Goal: Find specific page/section: Find specific page/section

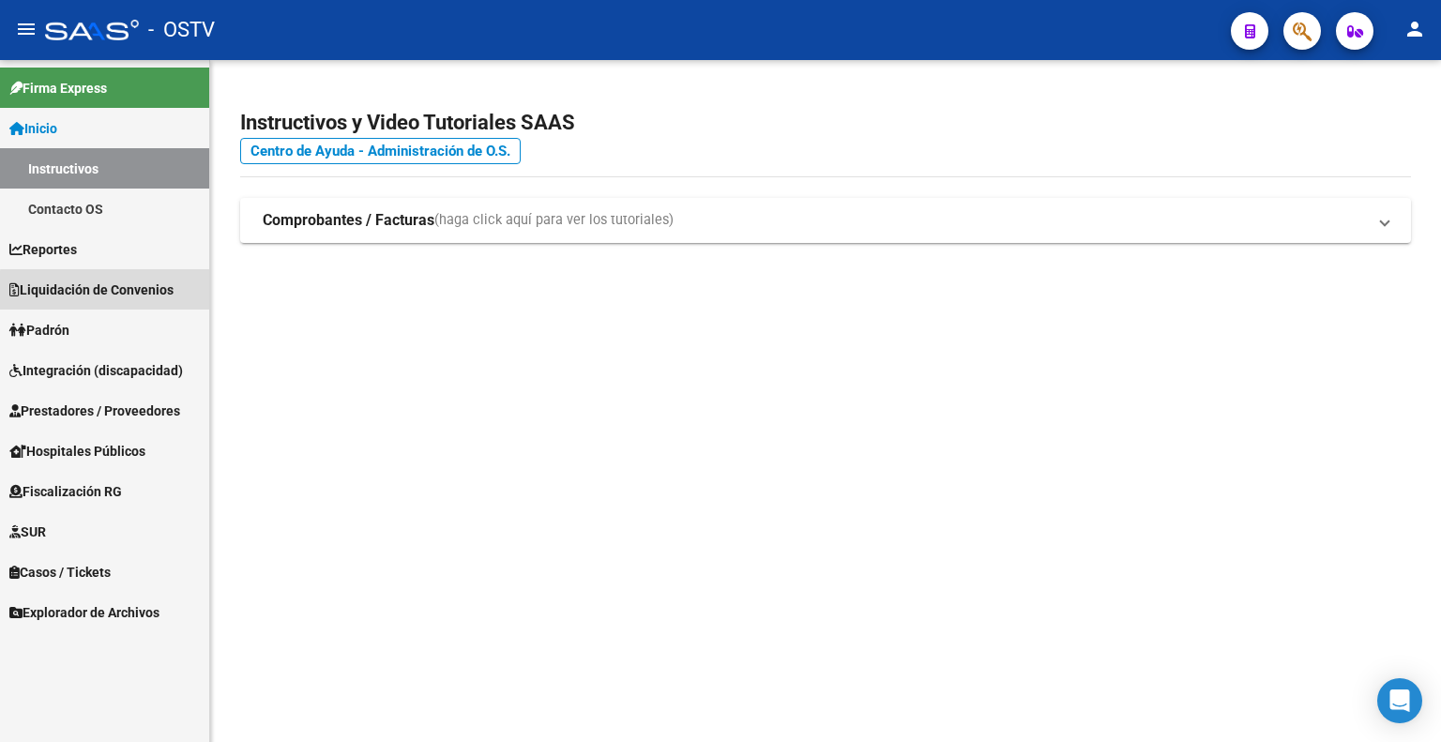
click at [110, 291] on span "Liquidación de Convenios" at bounding box center [91, 289] width 164 height 21
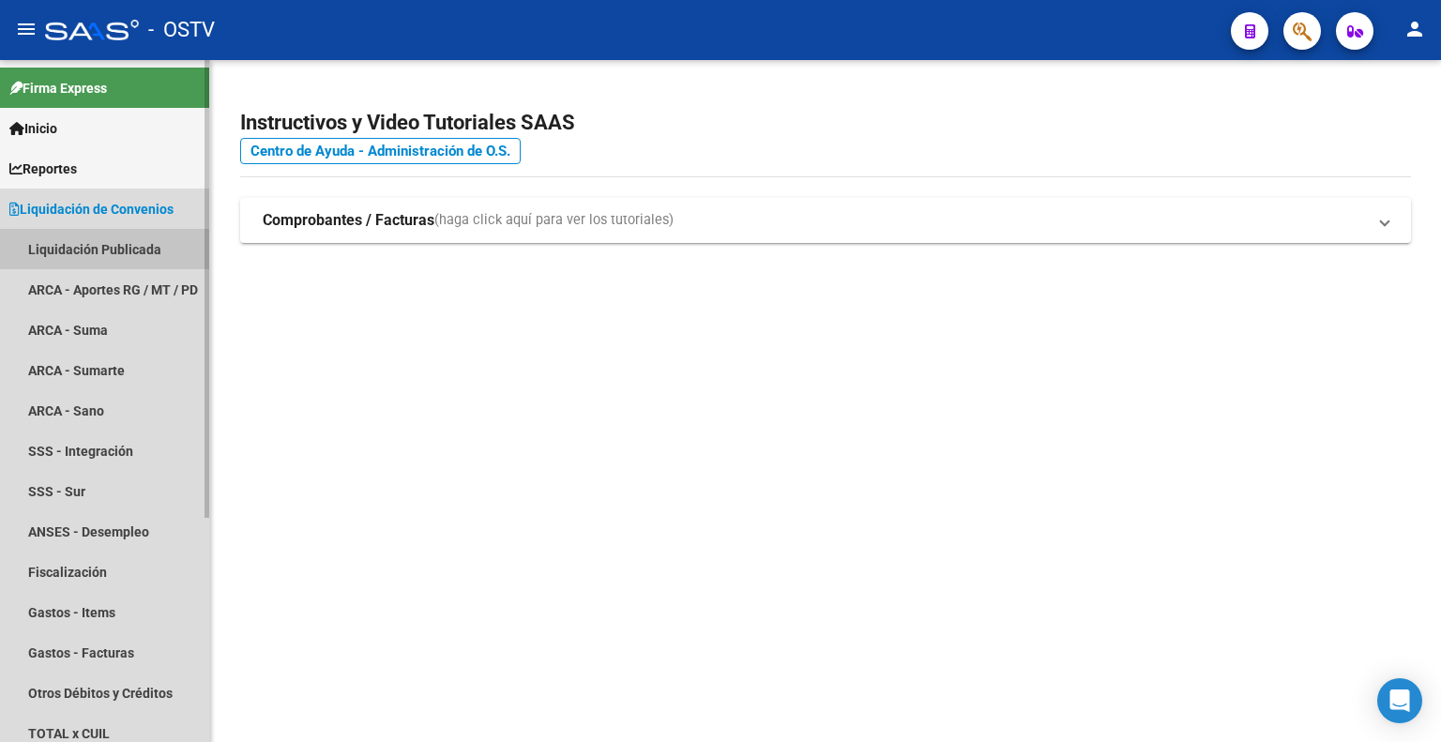
click at [104, 250] on link "Liquidación Publicada" at bounding box center [104, 249] width 209 height 40
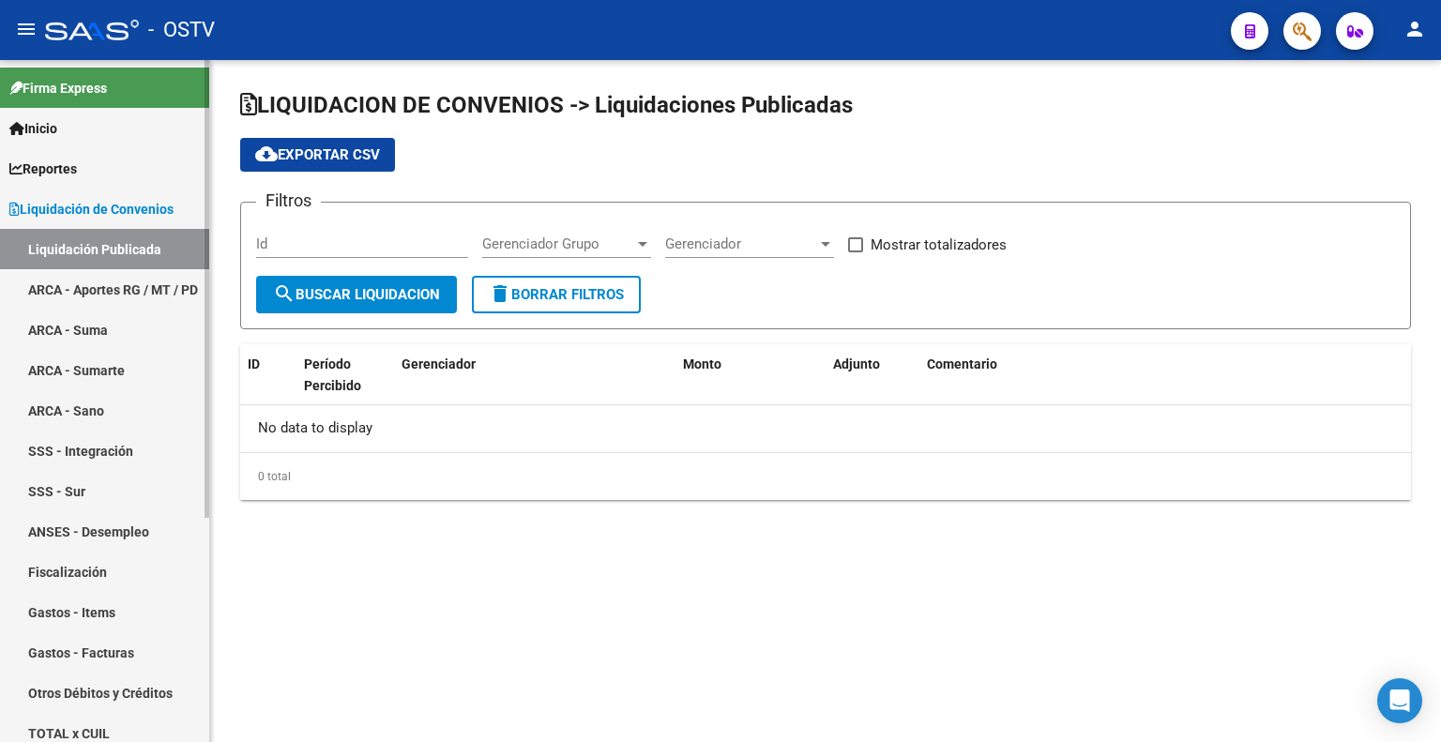
checkbox input "true"
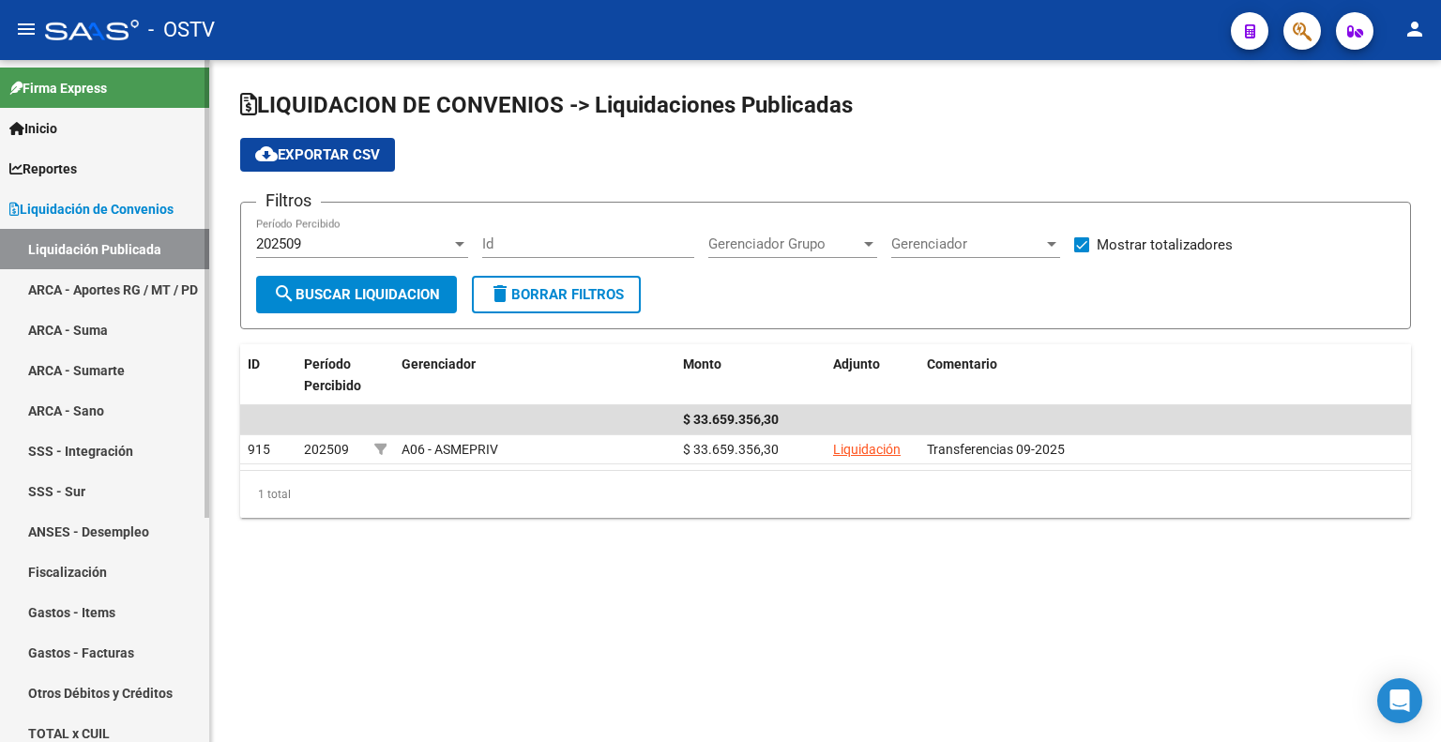
click at [77, 172] on span "Reportes" at bounding box center [43, 168] width 68 height 21
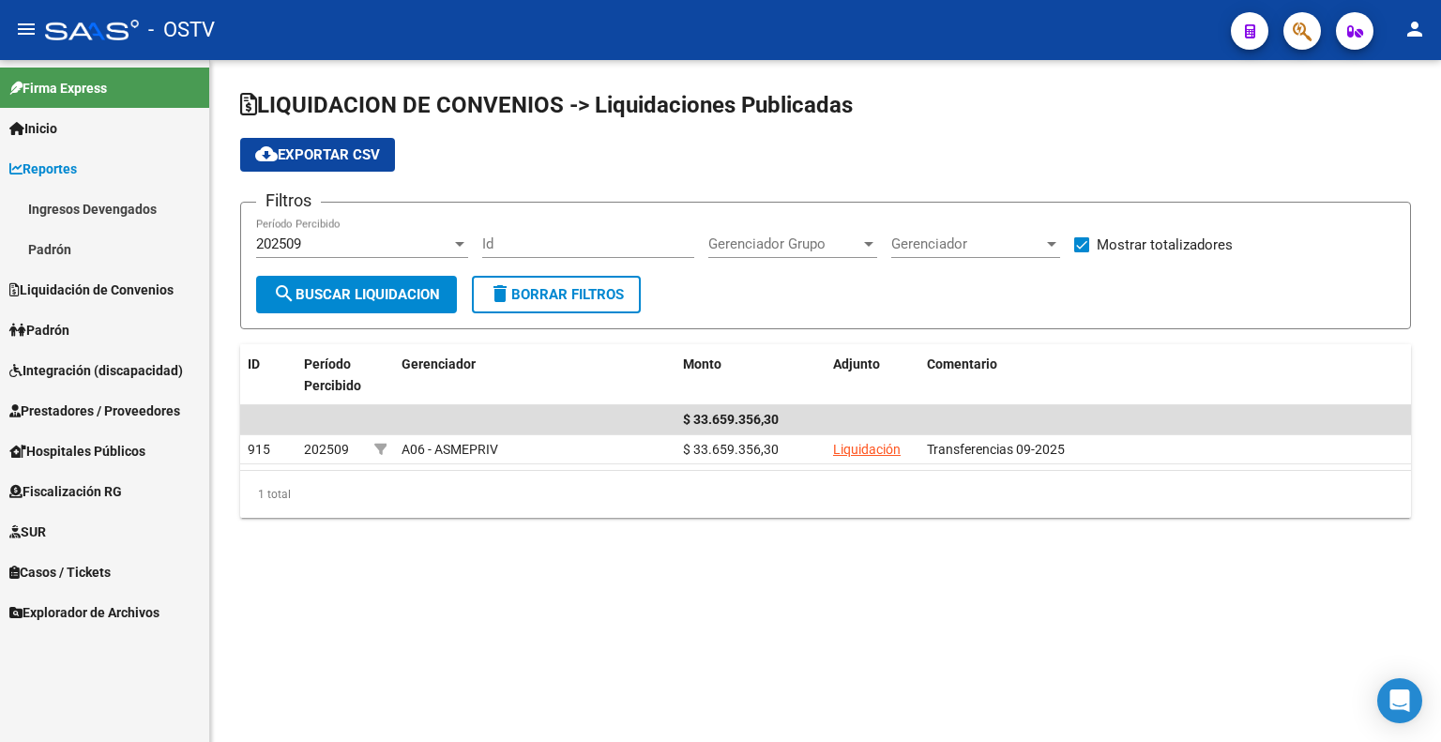
click at [81, 201] on link "Ingresos Devengados" at bounding box center [104, 209] width 209 height 40
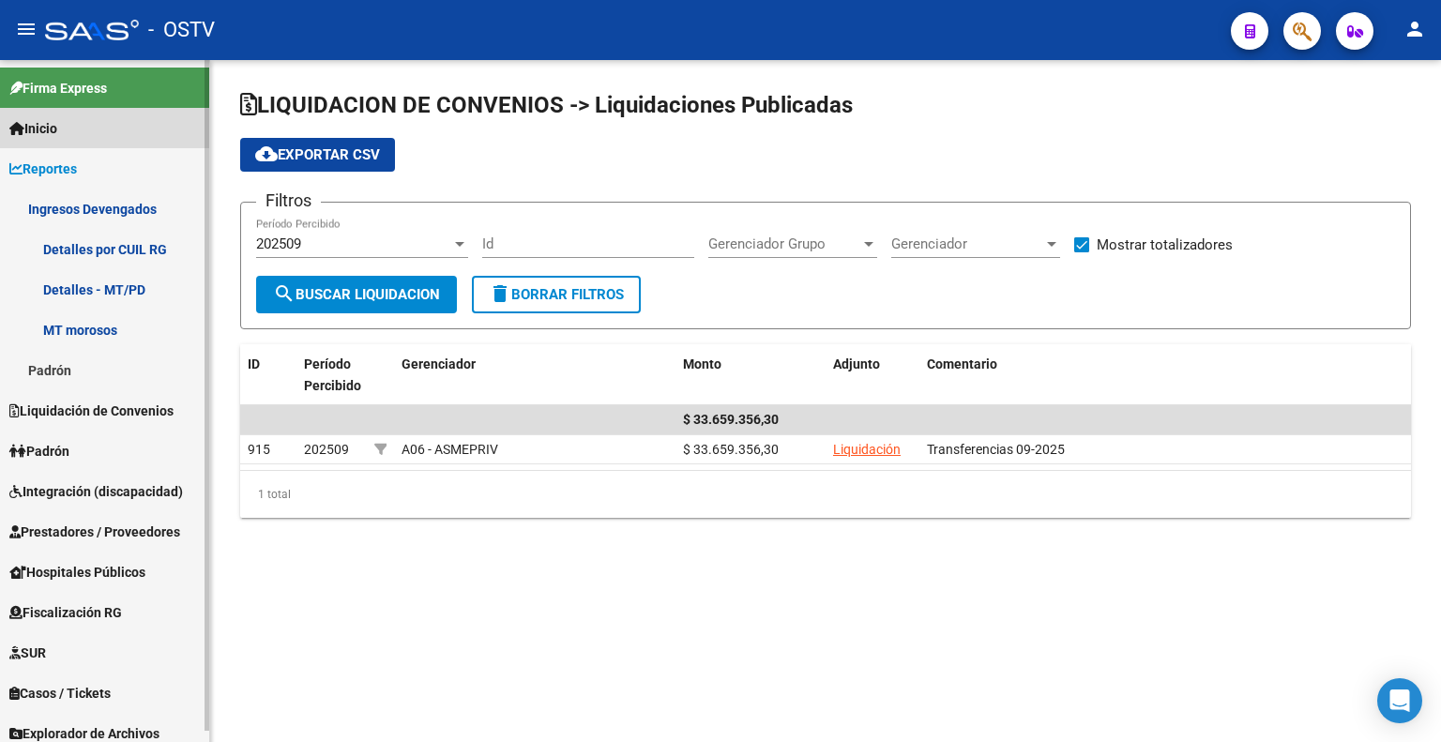
click at [57, 134] on span "Inicio" at bounding box center [33, 128] width 48 height 21
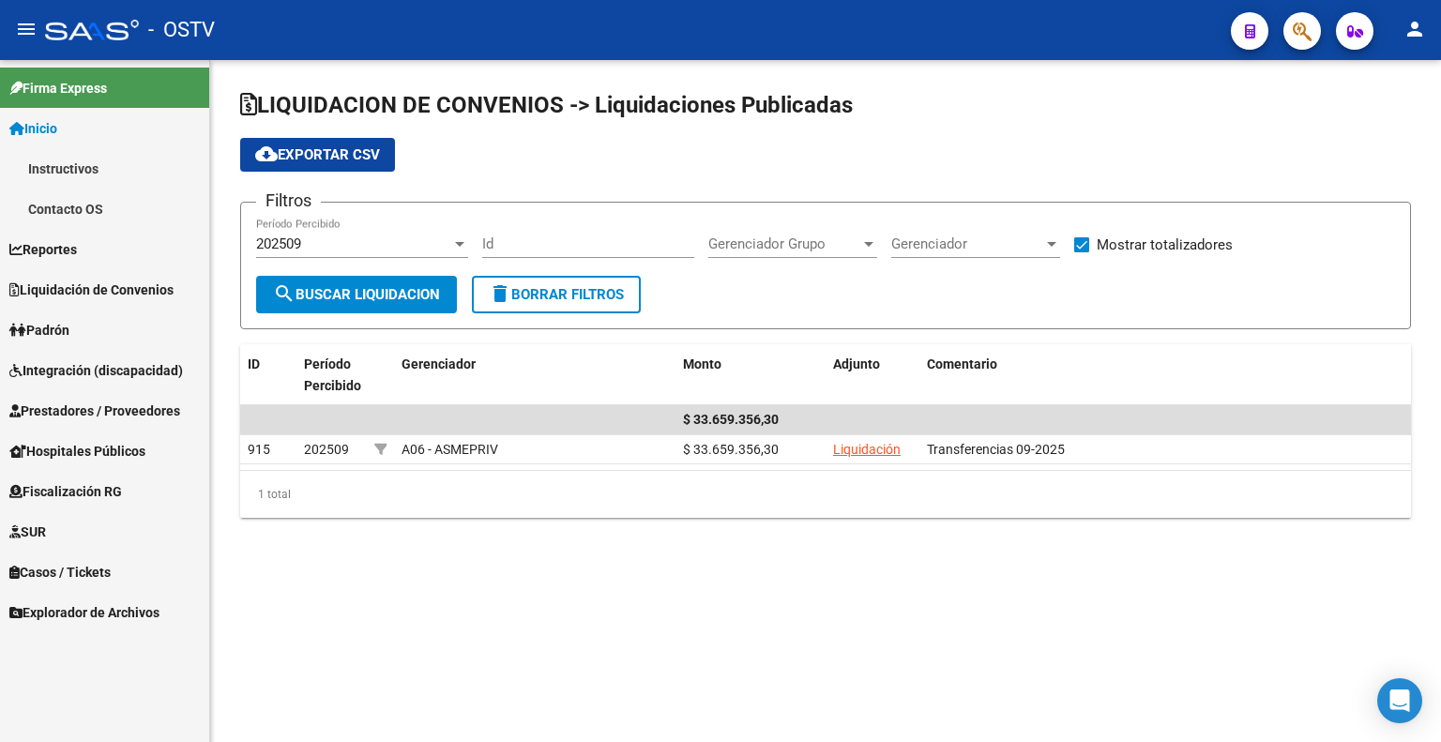
click at [82, 280] on span "Liquidación de Convenios" at bounding box center [91, 289] width 164 height 21
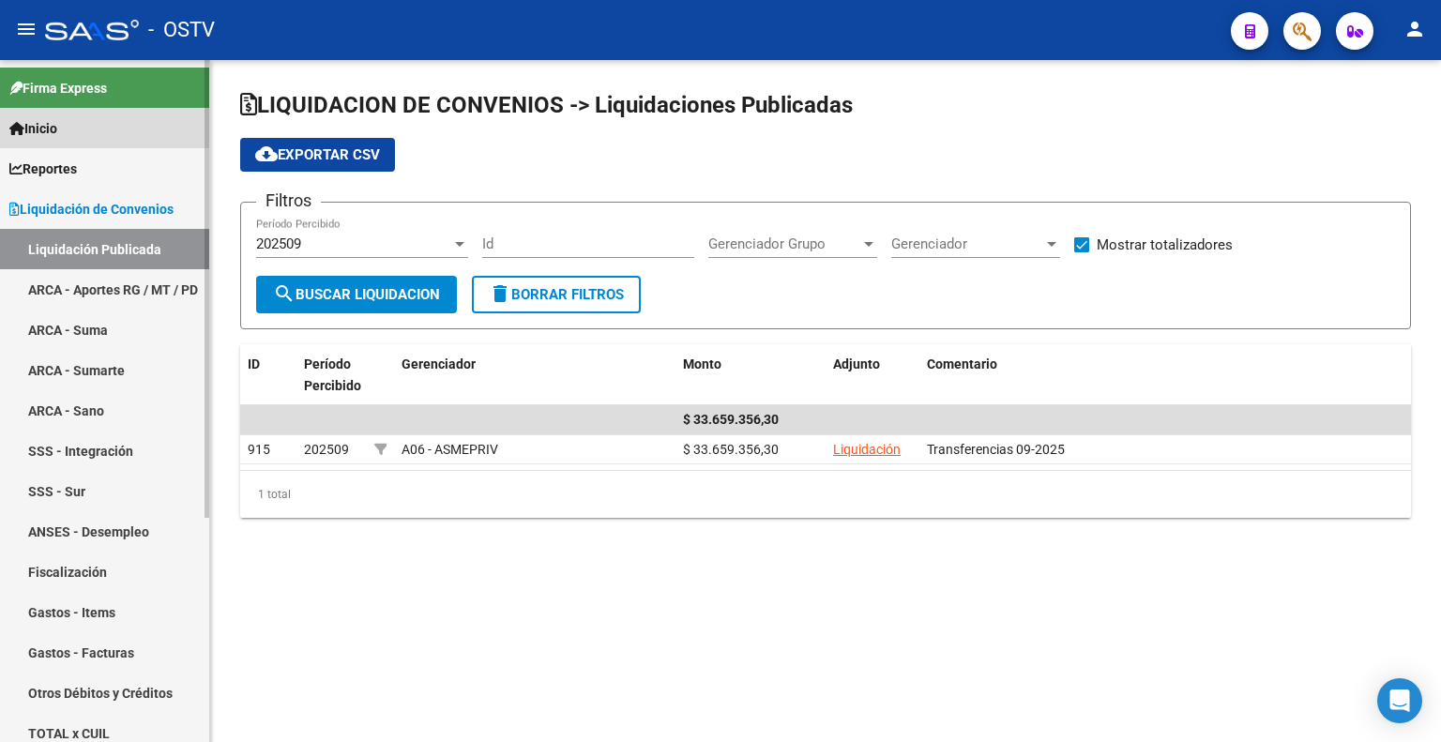
click at [53, 128] on span "Inicio" at bounding box center [33, 128] width 48 height 21
